Goal: Transaction & Acquisition: Purchase product/service

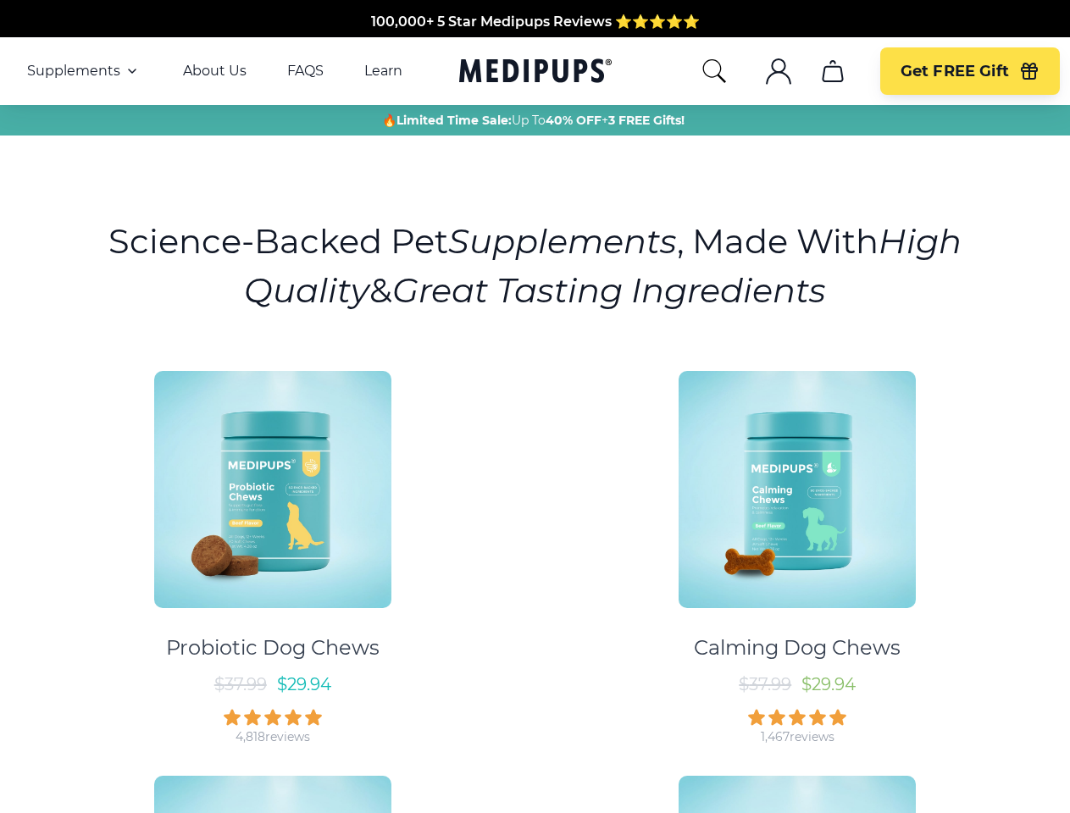
click at [535, 407] on div "Probiotic Dog Chews $ 37.99 $ 29.94 4,818 reviews Calming Dog Chews $ 37.99 $ 2…" at bounding box center [535, 753] width 1050 height 795
click at [84, 71] on span "Supplements" at bounding box center [73, 71] width 93 height 17
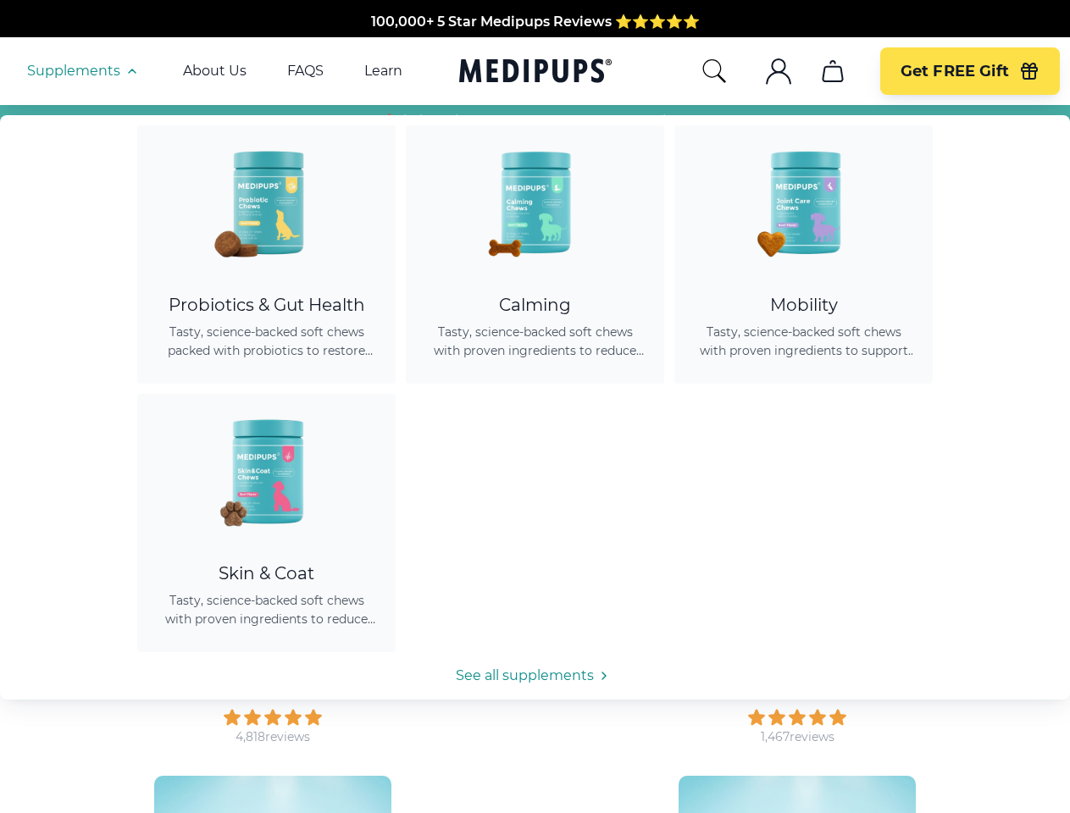
click at [130, 71] on icon "button" at bounding box center [132, 71] width 20 height 20
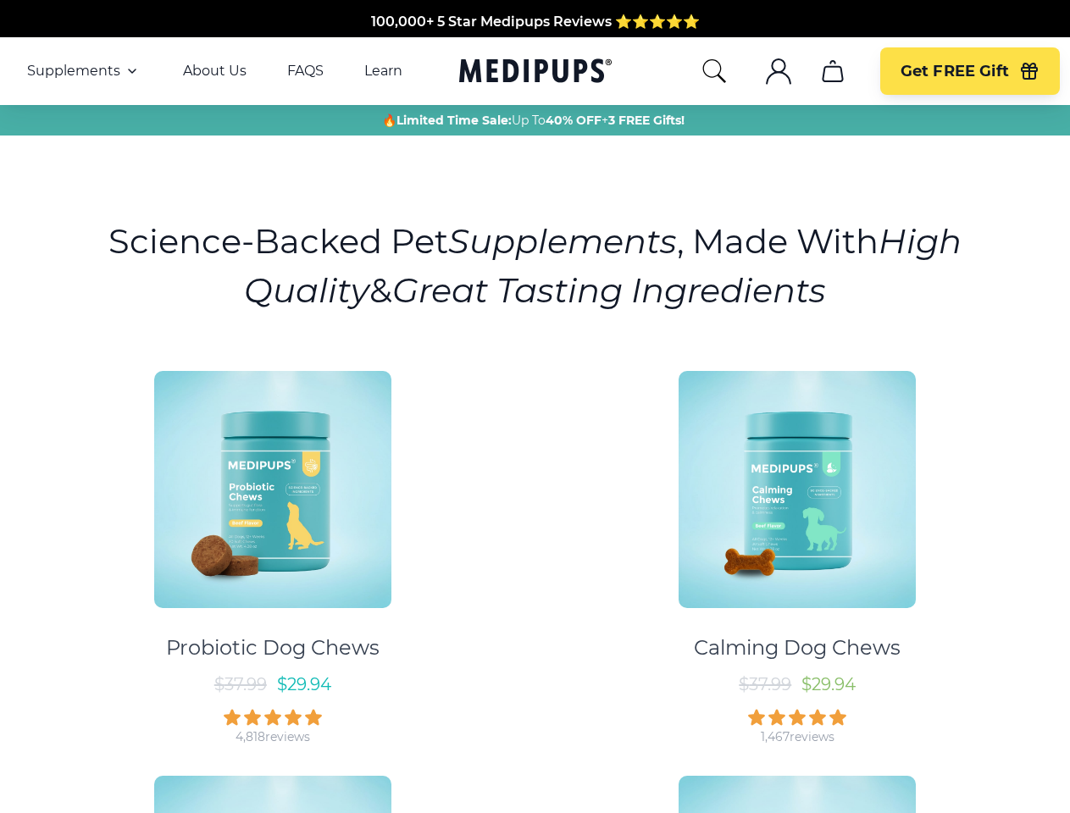
click at [713, 71] on icon "search" at bounding box center [714, 71] width 27 height 27
click at [778, 71] on icon ".cls-1{fill:none;stroke:currentColor;stroke-miterlimit:10;stroke-width:1.5px;}" at bounding box center [778, 71] width 27 height 27
click at [832, 71] on icon "cart" at bounding box center [832, 71] width 27 height 27
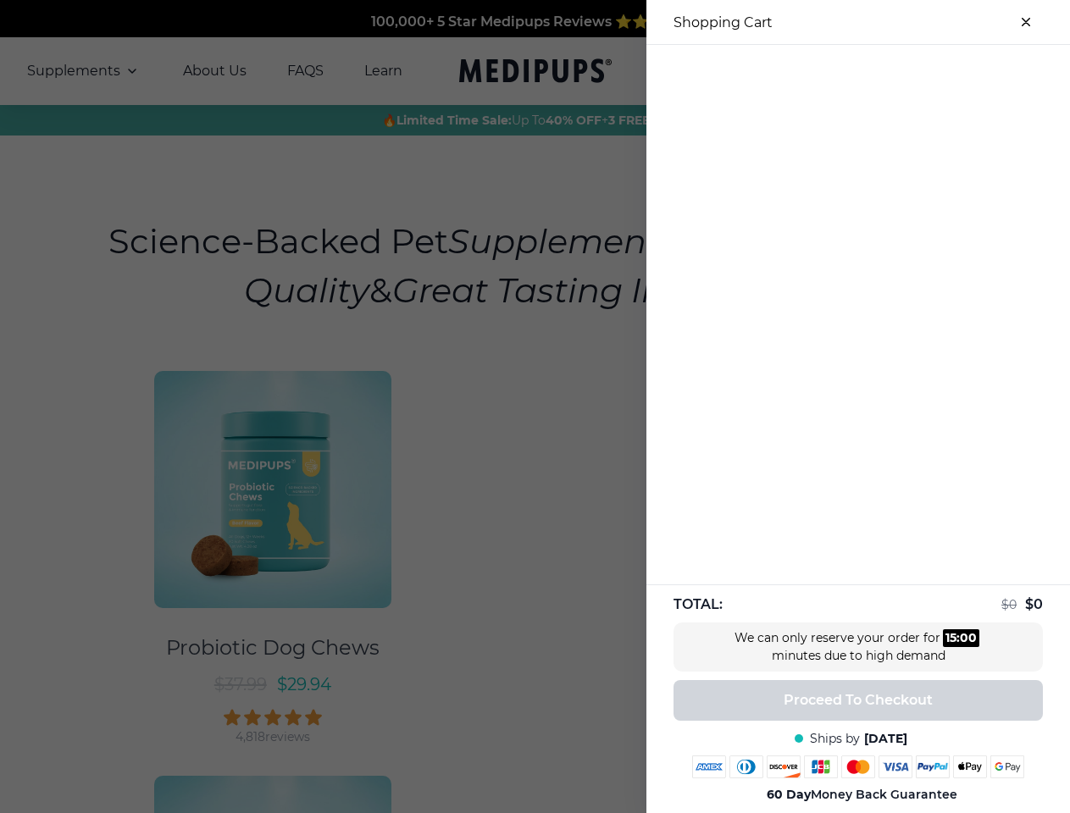
click at [832, 71] on div at bounding box center [535, 406] width 1070 height 813
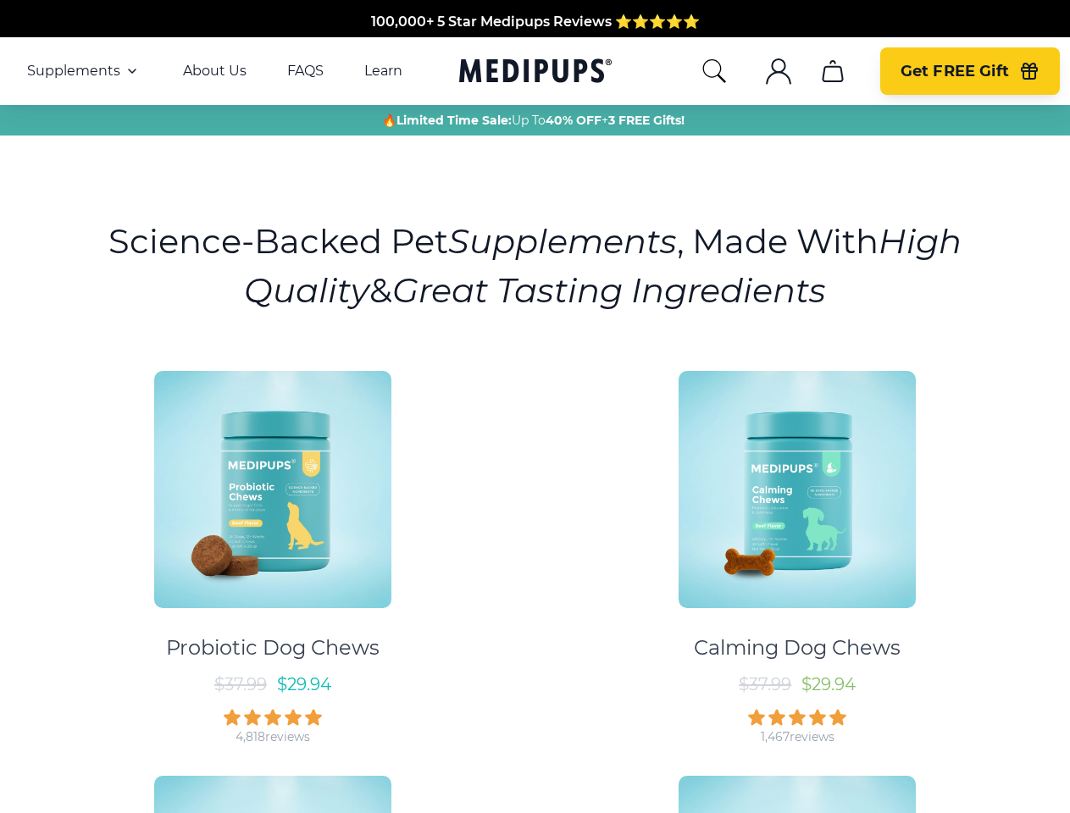
click at [969, 71] on span "Get FREE Gift" at bounding box center [955, 71] width 108 height 19
